Goal: Find specific page/section: Find specific page/section

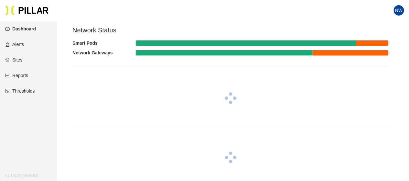
click at [22, 60] on link "Sites" at bounding box center [13, 59] width 17 height 5
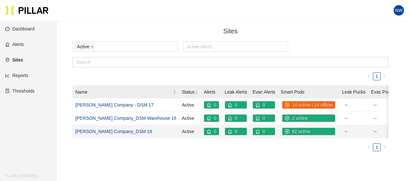
click at [117, 129] on link "[PERSON_NAME] Company_DSM 16" at bounding box center [113, 131] width 77 height 5
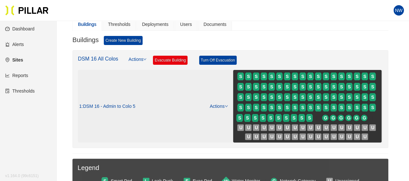
scroll to position [65, 0]
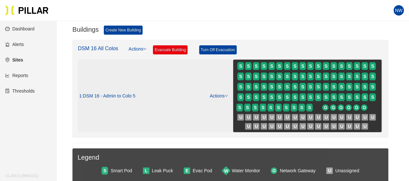
click at [218, 93] on link "Actions" at bounding box center [219, 95] width 18 height 5
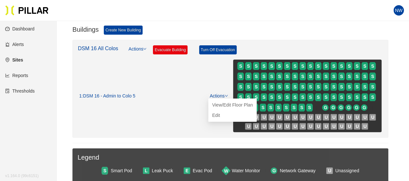
click at [225, 99] on ul "View/Edit Floor Plan Edit" at bounding box center [232, 109] width 49 height 23
click at [224, 102] on link "View/Edit Floor Plan" at bounding box center [232, 104] width 41 height 7
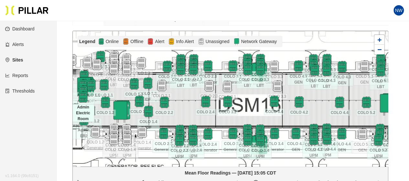
scroll to position [65, 0]
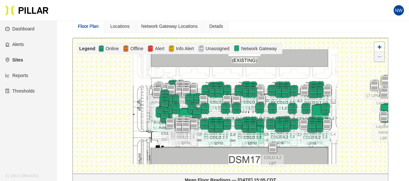
click at [63, 117] on main "Sites / Weitz Company_DSM 16 / DSM 16 All Colos / DSM 16 - Admin to Colo 5 / Ed…" at bounding box center [204, 141] width 409 height 371
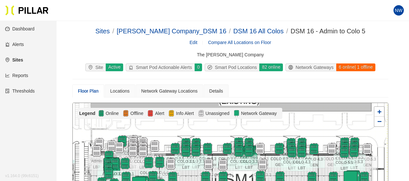
scroll to position [65, 0]
